Goal: Check status: Check status

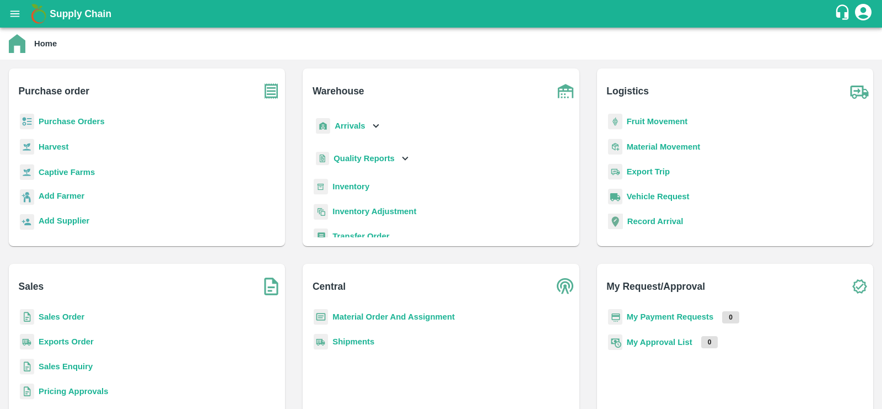
click at [655, 117] on b "Fruit Movement" at bounding box center [657, 121] width 61 height 9
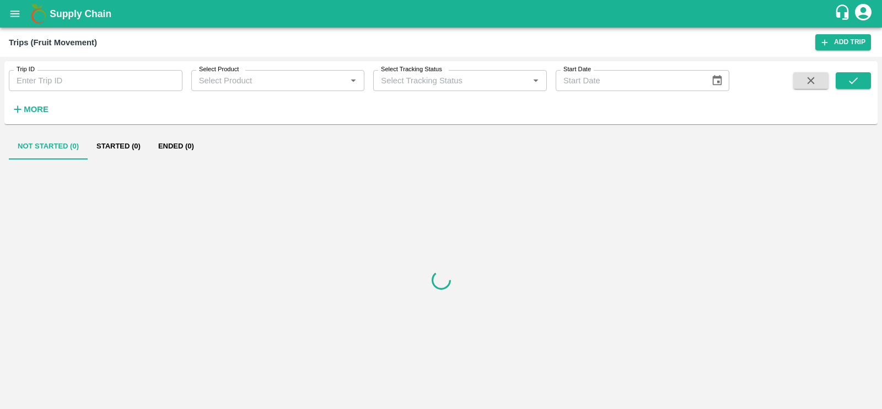
click at [112, 74] on input "Trip ID" at bounding box center [96, 80] width 174 height 21
paste input "86347"
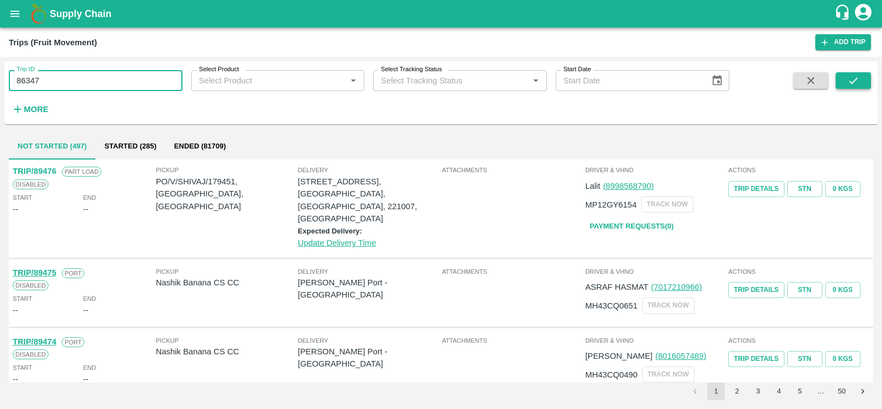
type input "86347"
click at [864, 82] on button "submit" at bounding box center [853, 80] width 35 height 17
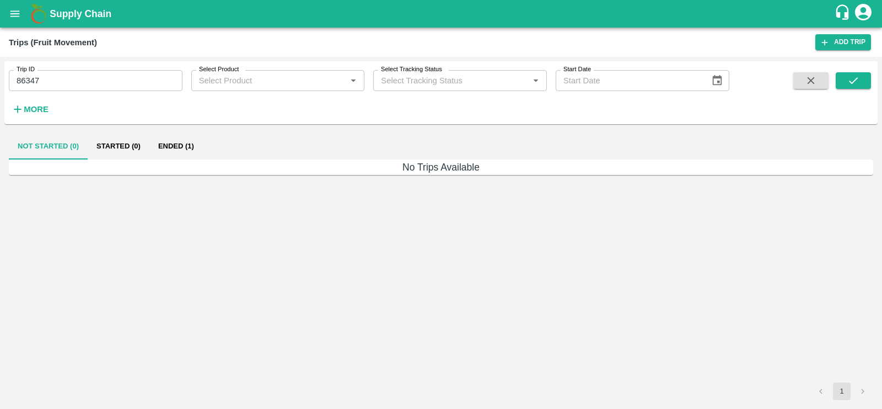
click at [176, 141] on button "Ended (1)" at bounding box center [175, 146] width 53 height 26
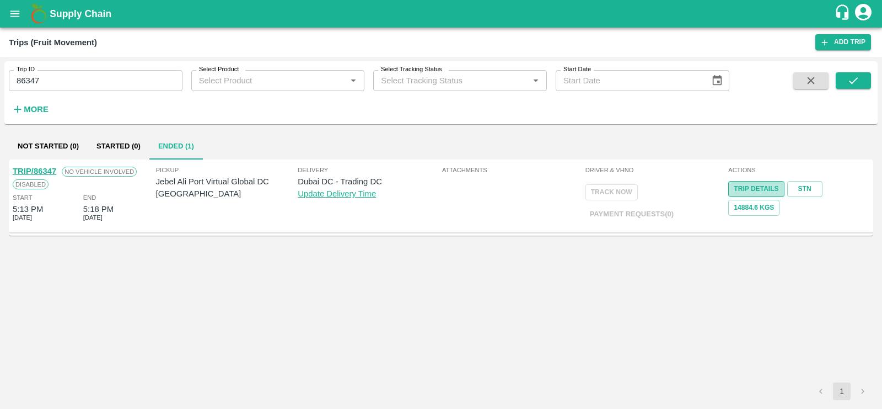
click at [763, 185] on link "Trip Details" at bounding box center [756, 189] width 56 height 16
